Goal: Communication & Community: Answer question/provide support

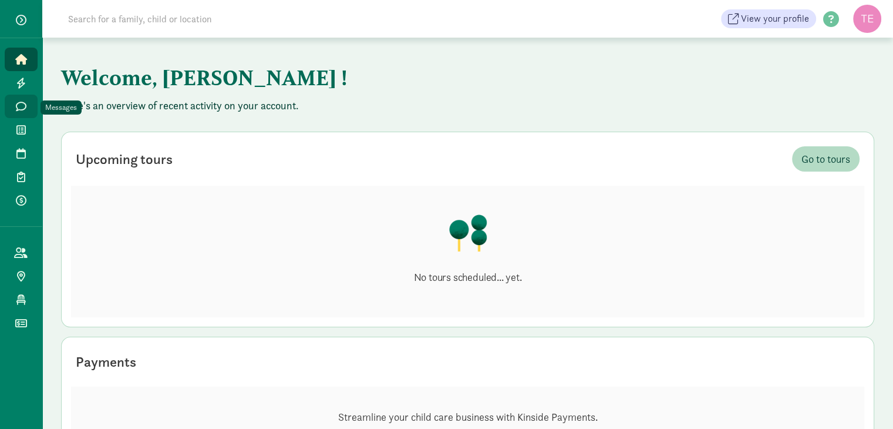
click at [18, 105] on icon at bounding box center [21, 106] width 11 height 11
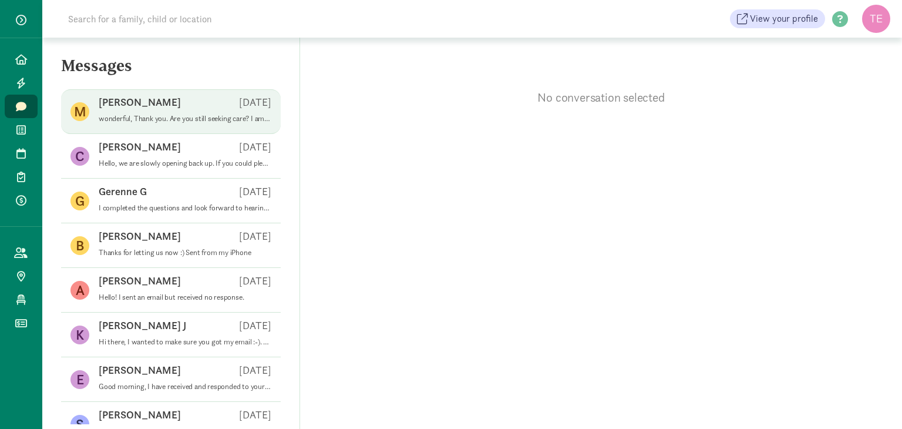
click at [237, 124] on span "[PERSON_NAME] [DATE] wonderful, Thank you. Are you still seeking care? I am loo…" at bounding box center [185, 111] width 173 height 33
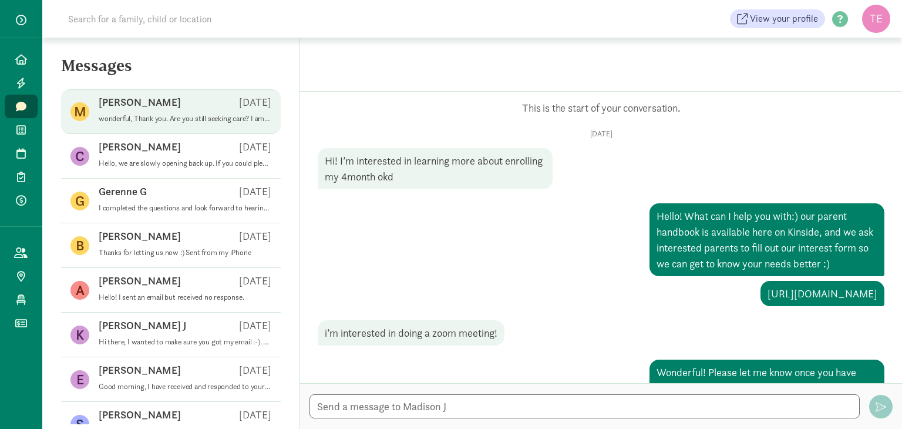
scroll to position [587, 0]
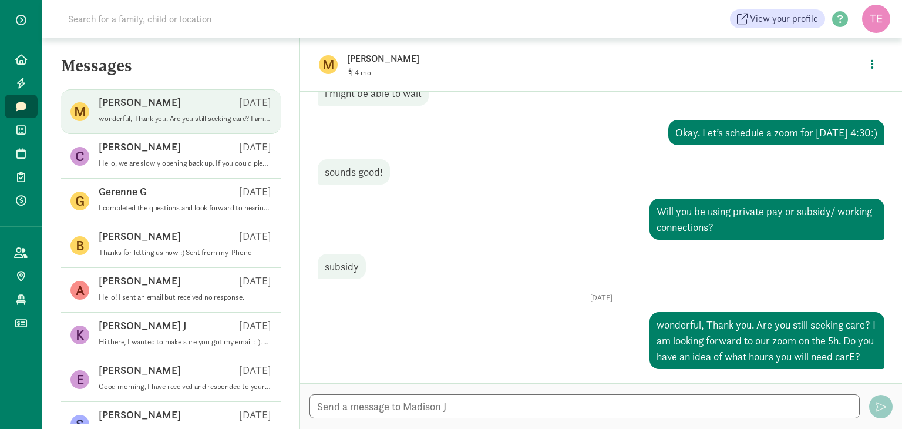
click at [555, 420] on div at bounding box center [601, 406] width 602 height 46
click at [561, 410] on textarea at bounding box center [584, 406] width 550 height 24
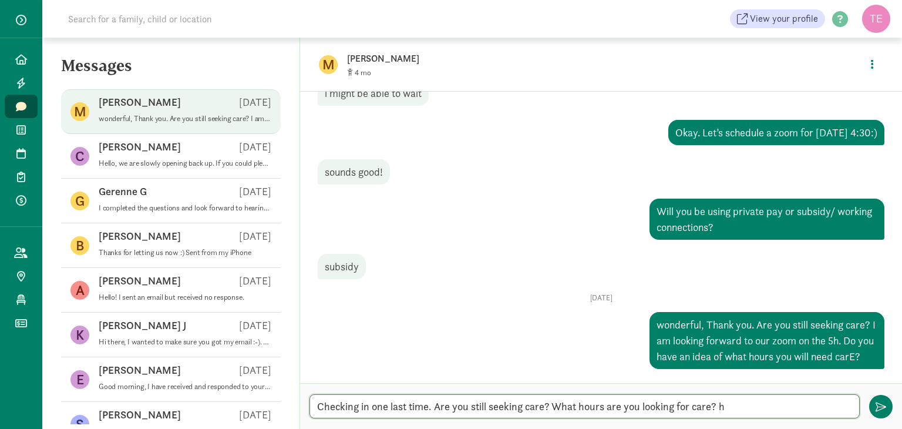
type textarea "Checking in one last time. Are you still seeking care? What hours are you looki…"
